Goal: Task Accomplishment & Management: Manage account settings

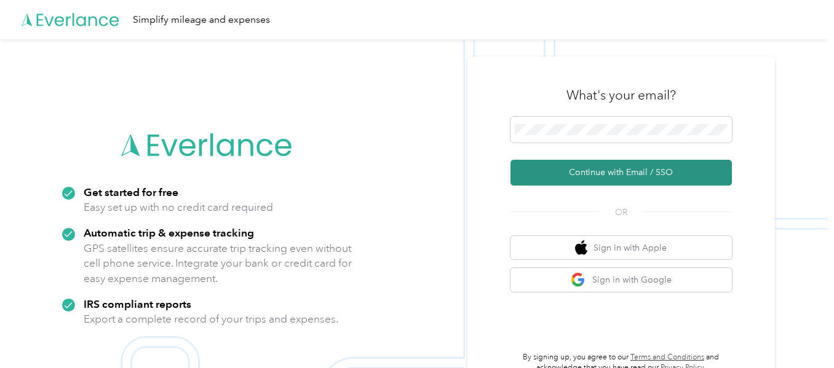
click at [618, 168] on button "Continue with Email / SSO" at bounding box center [620, 173] width 221 height 26
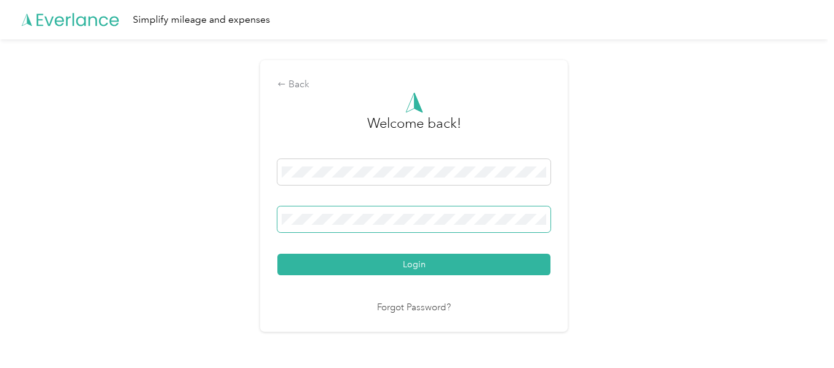
click at [277, 254] on button "Login" at bounding box center [413, 265] width 273 height 22
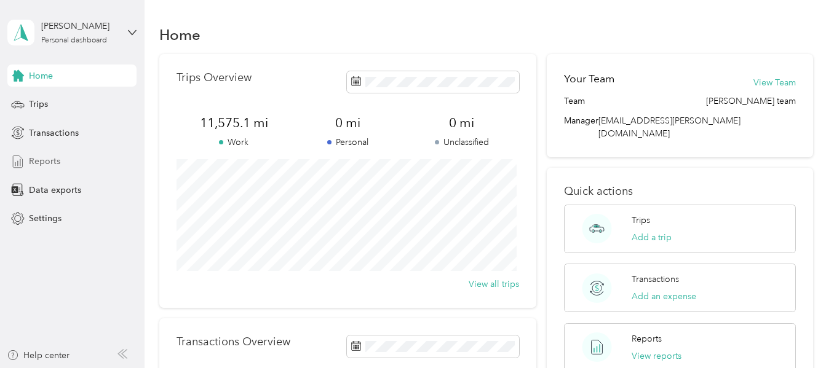
click at [50, 158] on span "Reports" at bounding box center [44, 161] width 31 height 13
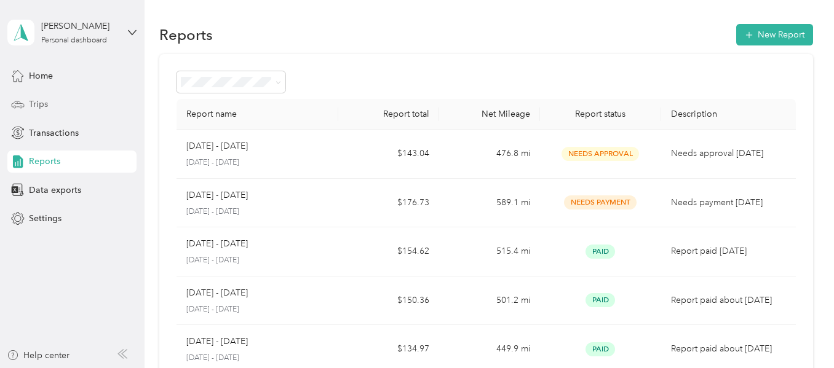
click at [49, 100] on div "Trips" at bounding box center [71, 104] width 129 height 22
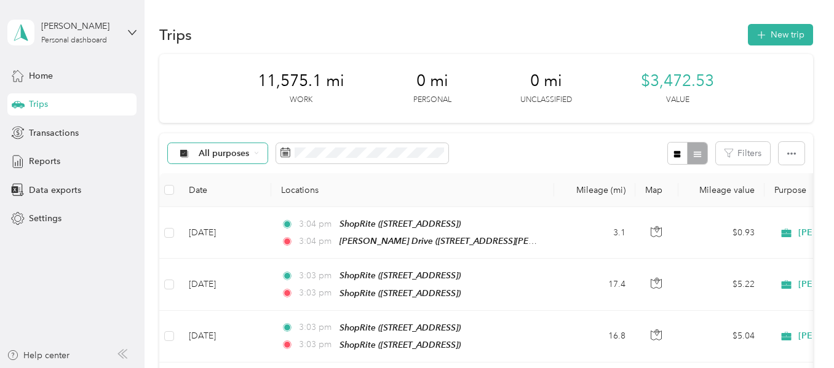
click at [224, 154] on span "All purposes" at bounding box center [224, 153] width 51 height 9
click at [218, 220] on li "[PERSON_NAME]" at bounding box center [224, 219] width 112 height 22
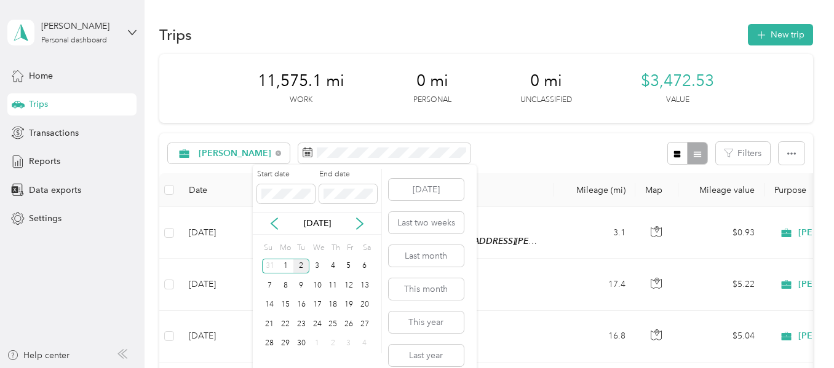
click at [300, 264] on div "2" at bounding box center [301, 266] width 16 height 15
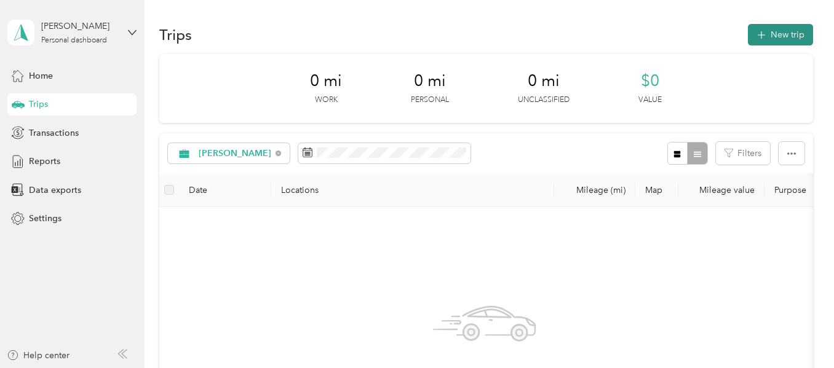
click at [779, 32] on button "New trip" at bounding box center [779, 35] width 65 height 22
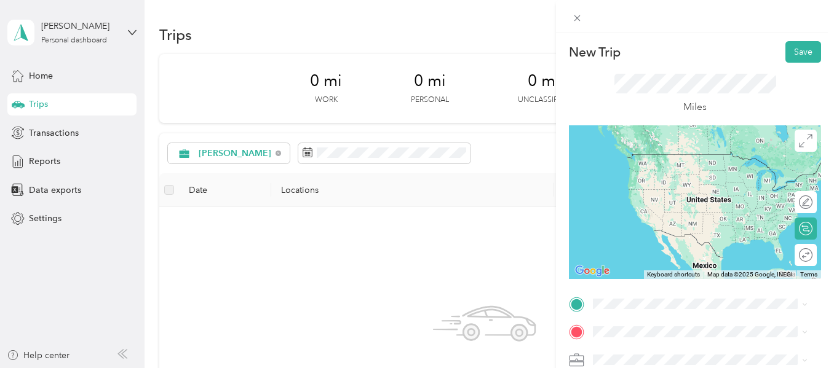
click at [687, 174] on span "[STREET_ADDRESS][PERSON_NAME][US_STATE]" at bounding box center [689, 174] width 146 height 23
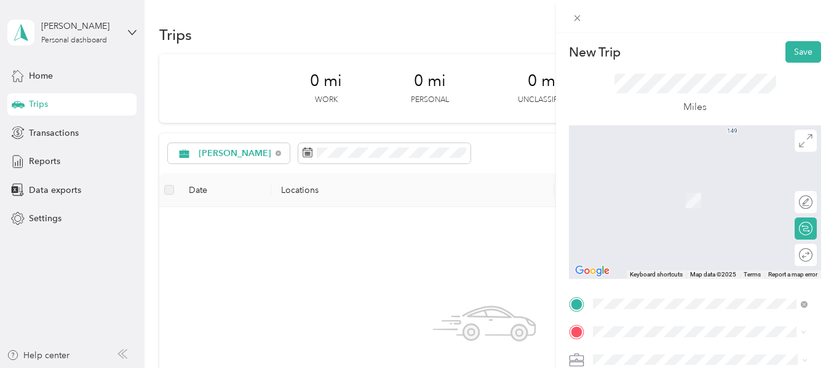
click at [692, 201] on span "[STREET_ADDRESS]" at bounding box center [655, 204] width 78 height 10
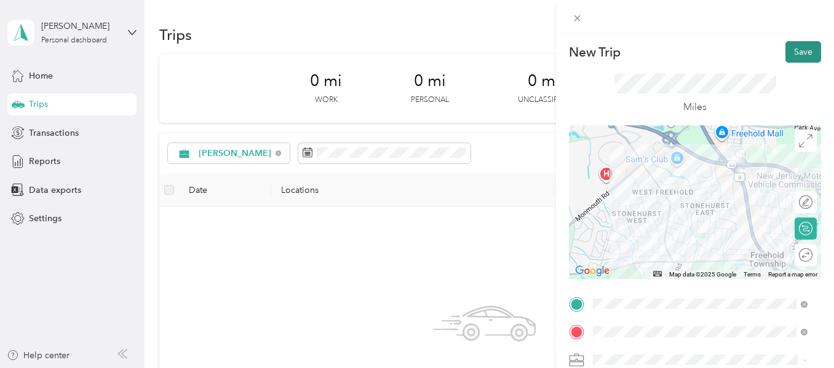
click at [787, 52] on button "Save" at bounding box center [803, 52] width 36 height 22
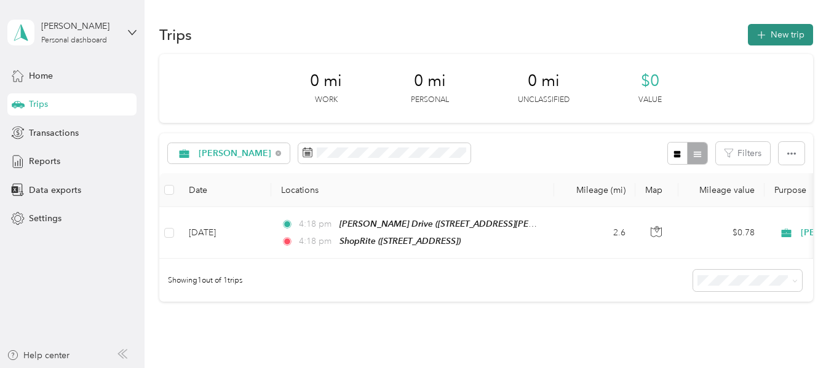
click at [781, 36] on button "New trip" at bounding box center [779, 35] width 65 height 22
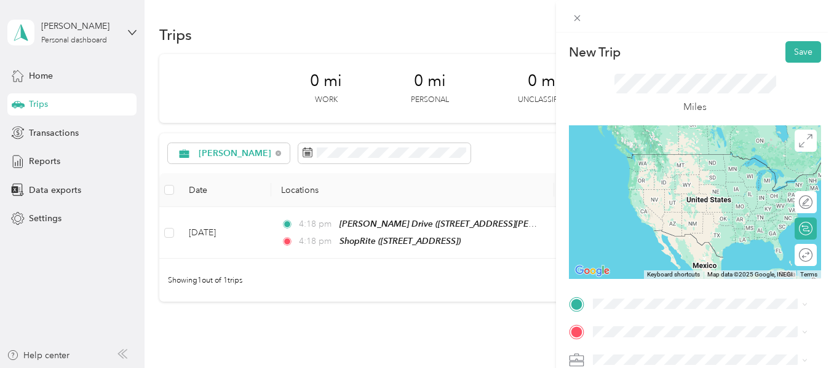
click at [694, 175] on span "[STREET_ADDRESS]" at bounding box center [655, 171] width 78 height 10
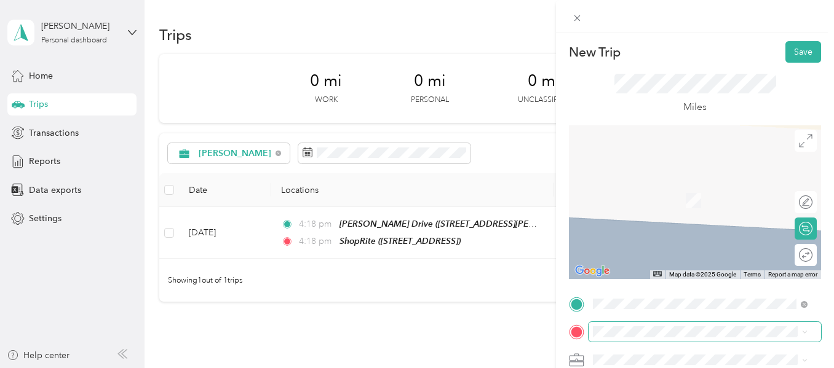
click at [674, 325] on span at bounding box center [704, 332] width 232 height 20
click at [695, 199] on div "TEAM ShopRite [STREET_ADDRESS]" at bounding box center [655, 193] width 79 height 30
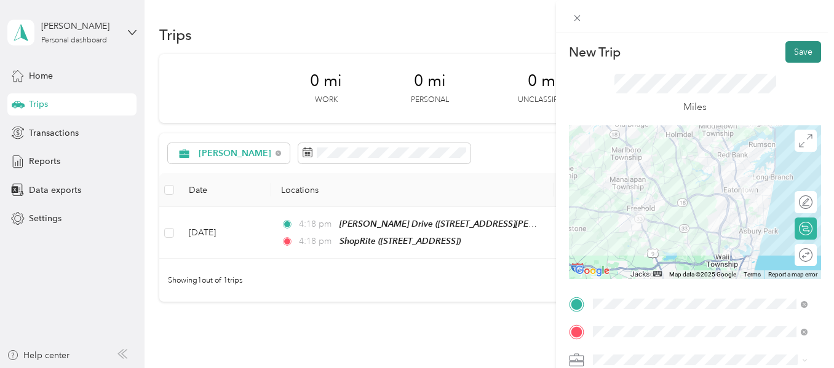
click at [785, 50] on button "Save" at bounding box center [803, 52] width 36 height 22
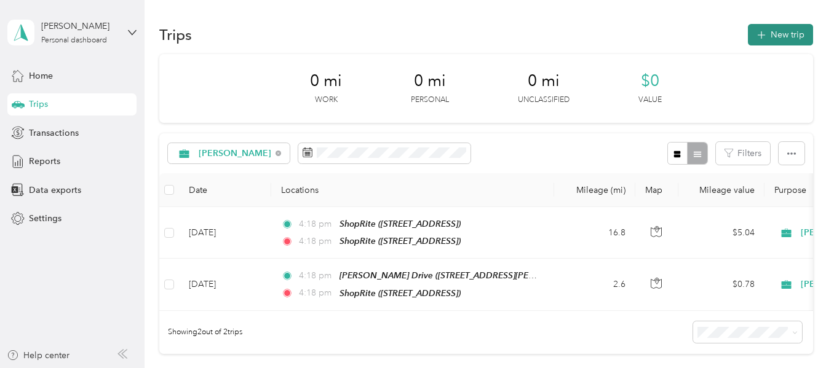
click at [778, 33] on button "New trip" at bounding box center [779, 35] width 65 height 22
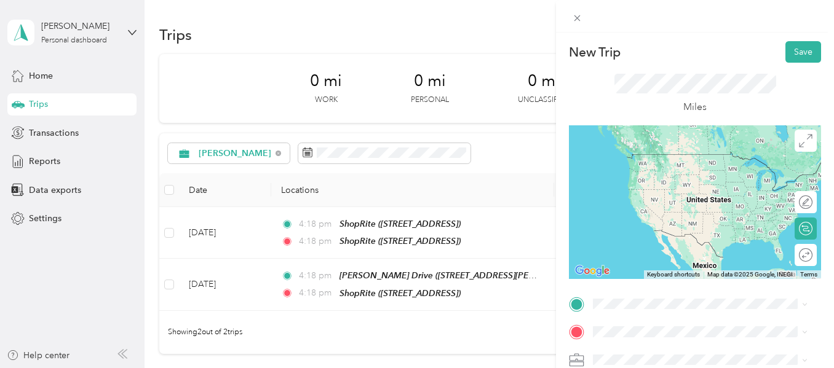
click at [695, 179] on div "TEAM ShopRite [STREET_ADDRESS]" at bounding box center [655, 167] width 79 height 30
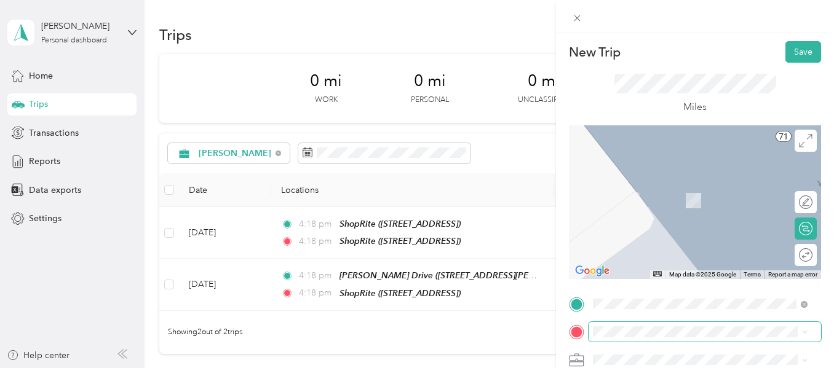
click at [679, 325] on span at bounding box center [704, 332] width 232 height 20
click at [695, 207] on div "TEAM ShopRite [STREET_ADDRESS]" at bounding box center [655, 194] width 79 height 30
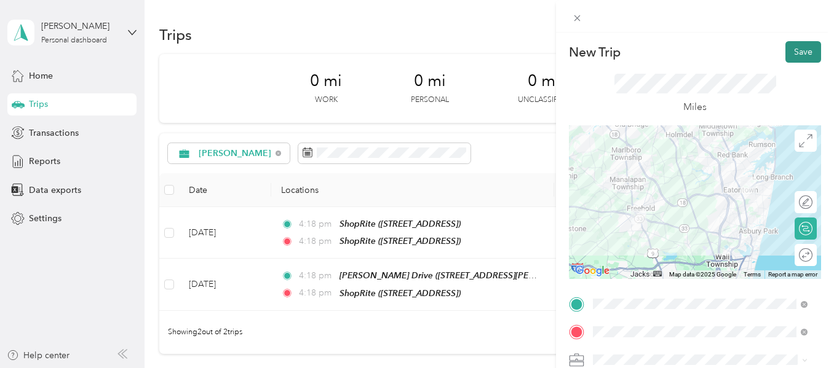
click at [792, 55] on button "Save" at bounding box center [803, 52] width 36 height 22
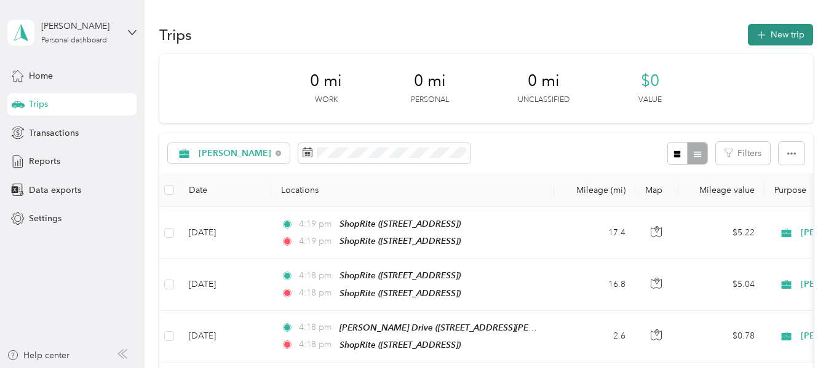
click at [774, 33] on button "New trip" at bounding box center [779, 35] width 65 height 22
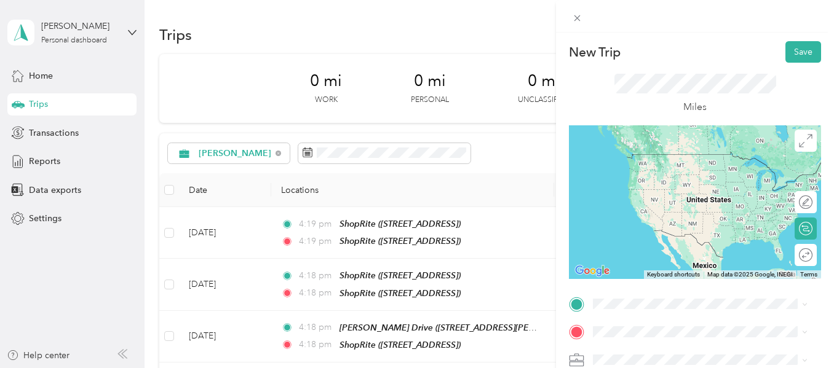
click at [694, 171] on span "[STREET_ADDRESS]" at bounding box center [655, 170] width 78 height 10
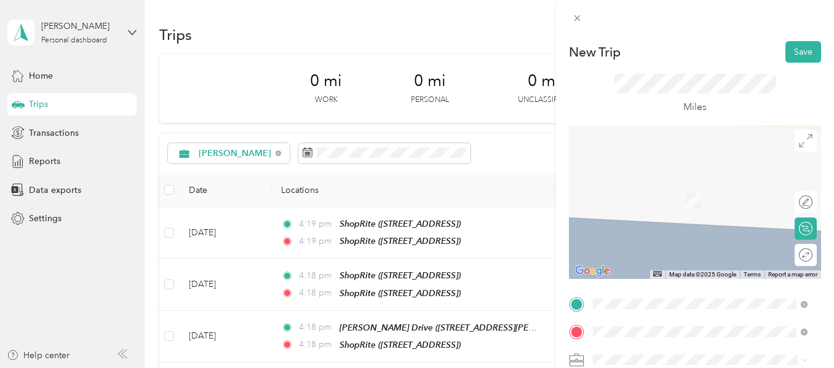
click at [682, 213] on div "[PERSON_NAME] Drive [STREET_ADDRESS][PERSON_NAME][US_STATE]" at bounding box center [709, 200] width 187 height 39
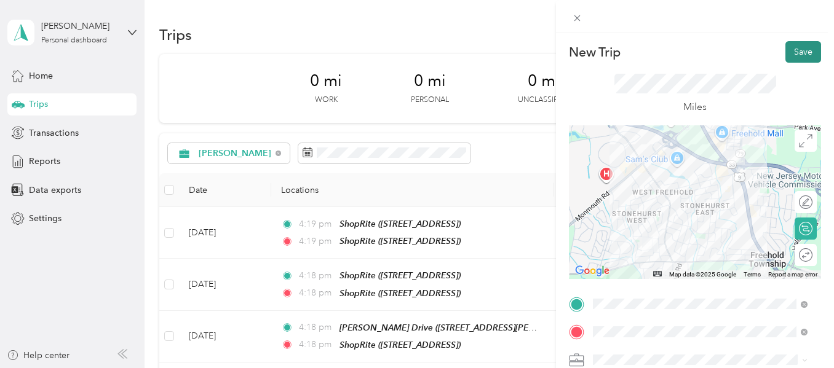
click at [792, 51] on button "Save" at bounding box center [803, 52] width 36 height 22
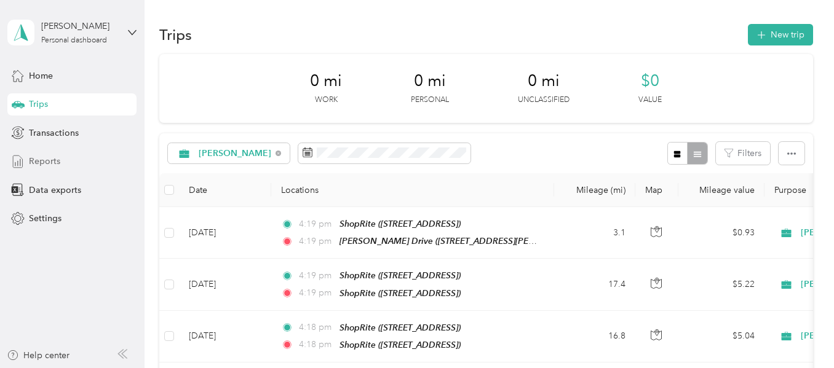
click at [52, 160] on span "Reports" at bounding box center [44, 161] width 31 height 13
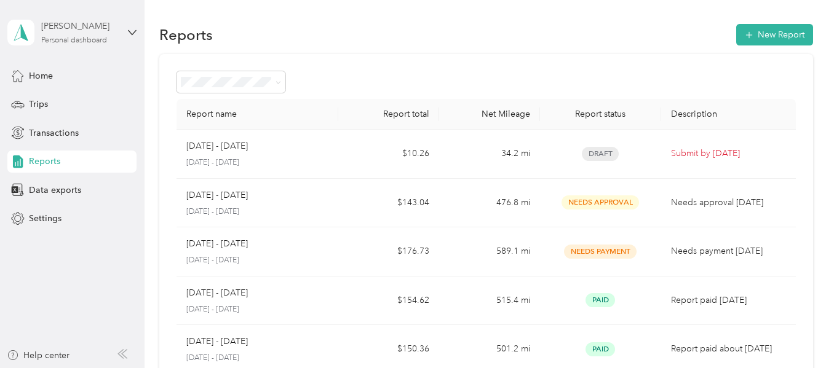
click at [63, 31] on div "[PERSON_NAME]" at bounding box center [79, 26] width 77 height 13
click at [42, 99] on div "Log out" at bounding box center [41, 94] width 47 height 13
